Goal: Transaction & Acquisition: Purchase product/service

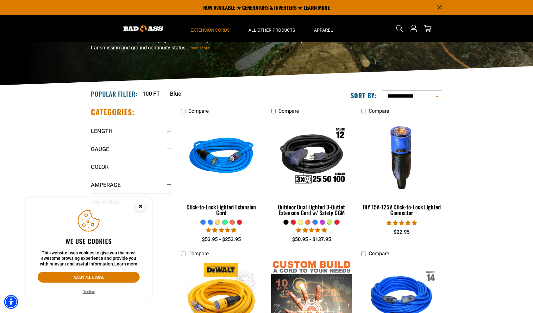
scroll to position [74, 0]
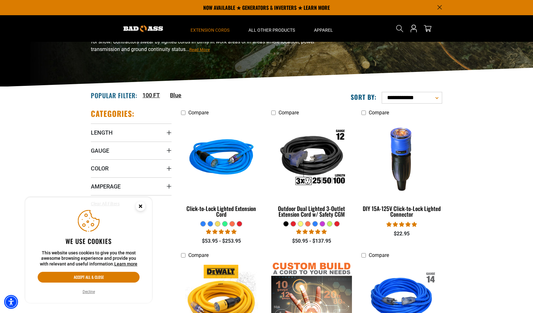
drag, startPoint x: 142, startPoint y: 205, endPoint x: 145, endPoint y: 201, distance: 4.9
click at [142, 205] on icon "Close this option" at bounding box center [140, 206] width 2 height 2
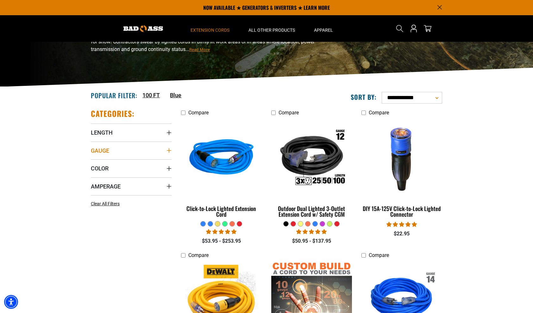
click at [167, 149] on icon "Gauge" at bounding box center [169, 150] width 5 height 5
click at [93, 174] on icon at bounding box center [93, 174] width 5 height 8
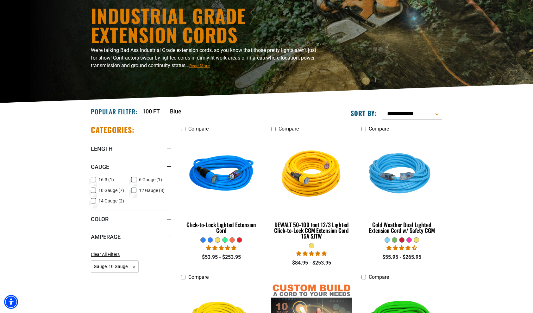
scroll to position [74, 0]
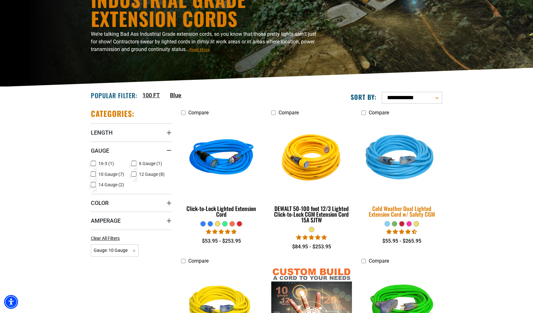
click at [412, 210] on div "Cold Weather Dual Lighted Extension Cord w/ Safety CGM" at bounding box center [402, 211] width 81 height 11
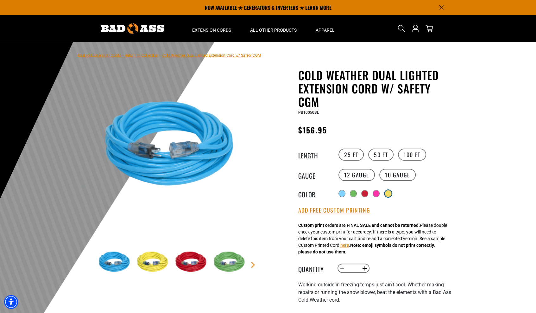
click at [388, 194] on div at bounding box center [388, 193] width 6 height 6
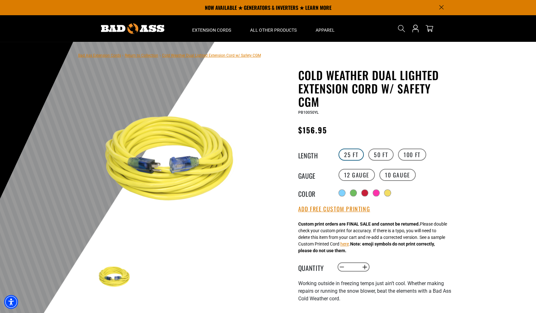
click at [351, 157] on label "25 FT" at bounding box center [351, 155] width 25 height 12
